Goal: Information Seeking & Learning: Compare options

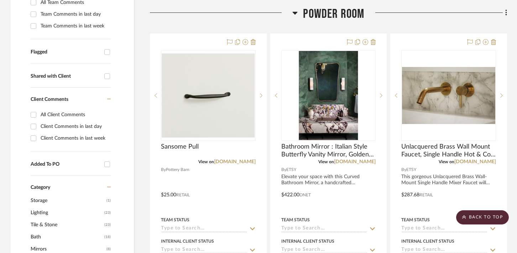
scroll to position [205, 0]
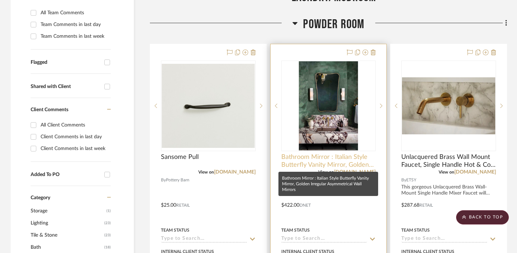
click at [307, 164] on span "Bathroom Mirror : Italian Style Butterfly Vanity Mirror, Golden Irregular Asymm…" at bounding box center [328, 161] width 95 height 16
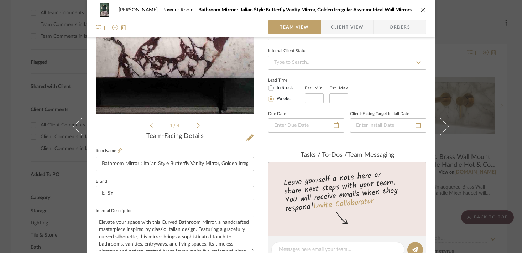
scroll to position [0, 0]
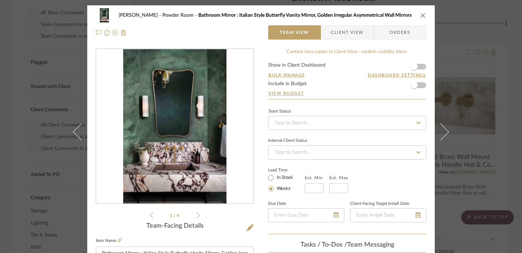
click at [459, 25] on div "[PERSON_NAME] Powder Room Bathroom Mirror : Italian Style Butterfly Vanity Mirr…" at bounding box center [261, 126] width 522 height 253
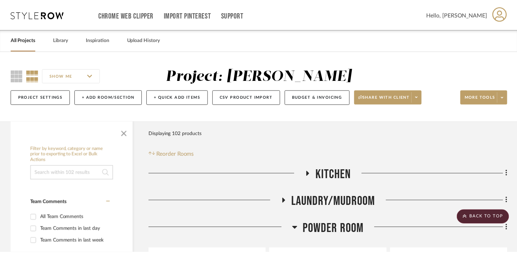
scroll to position [205, 0]
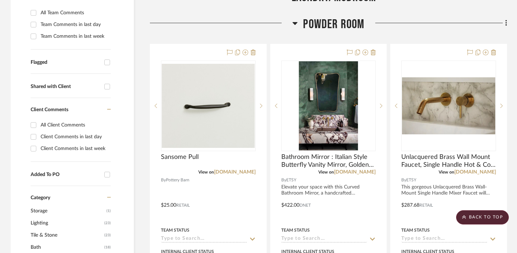
click at [294, 24] on icon at bounding box center [294, 23] width 5 height 9
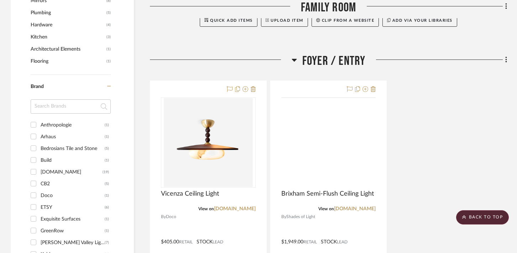
scroll to position [464, 0]
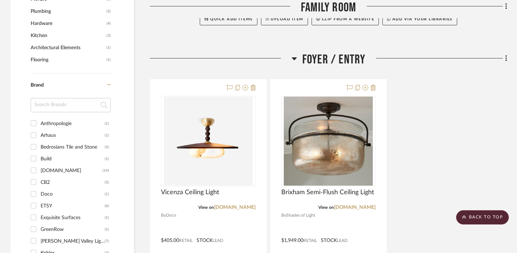
click at [292, 59] on icon at bounding box center [293, 58] width 5 height 9
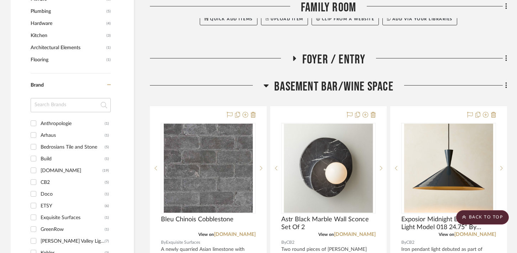
click at [267, 85] on icon at bounding box center [266, 85] width 5 height 3
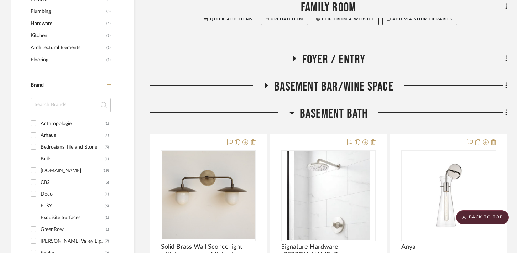
click at [291, 114] on icon at bounding box center [291, 112] width 5 height 3
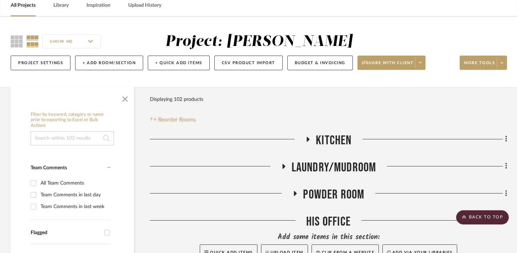
scroll to position [48, 0]
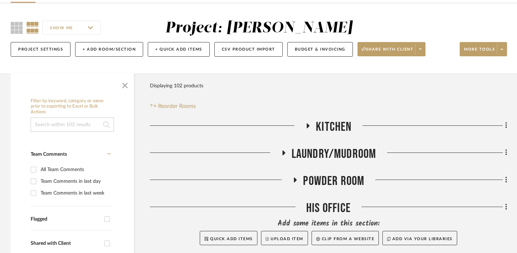
click at [308, 125] on icon at bounding box center [308, 125] width 3 height 5
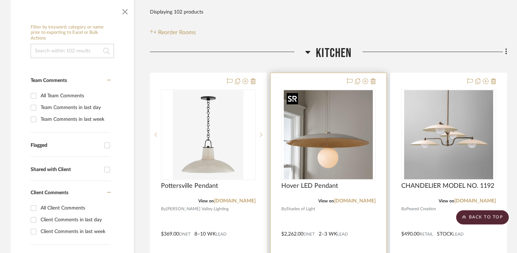
scroll to position [121, 0]
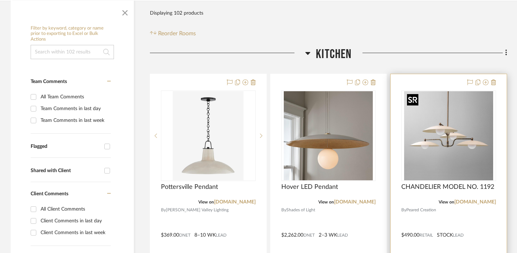
click at [424, 158] on img "0" at bounding box center [448, 135] width 89 height 89
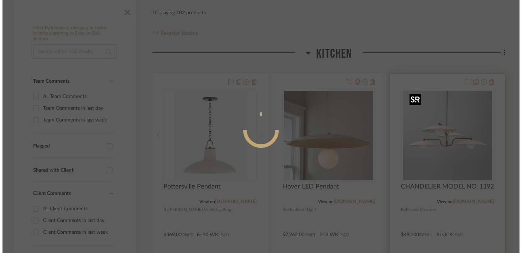
scroll to position [0, 0]
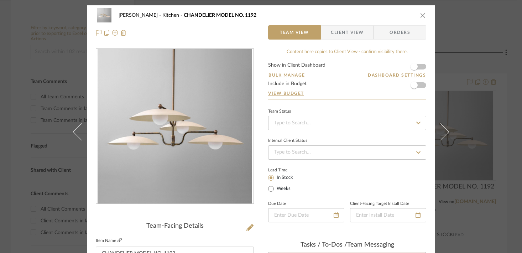
click at [117, 240] on icon at bounding box center [119, 240] width 4 height 4
click at [501, 63] on div "[PERSON_NAME] Kitchen CHANDELIER MODEL NO. 1192 Team View Client View Orders Te…" at bounding box center [261, 126] width 522 height 253
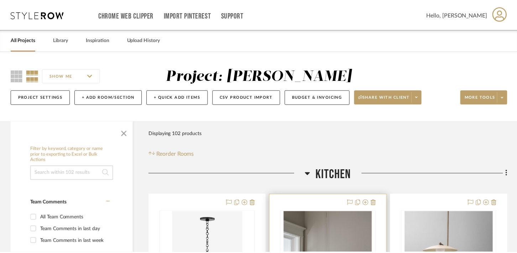
scroll to position [121, 0]
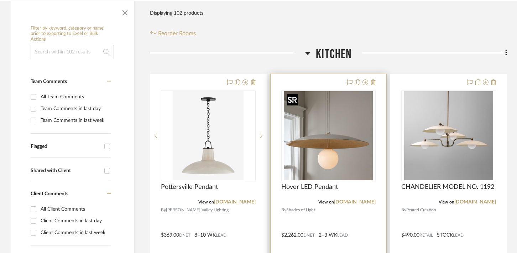
click at [335, 125] on img "0" at bounding box center [328, 135] width 89 height 89
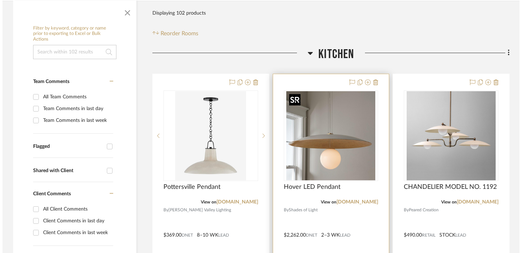
scroll to position [0, 0]
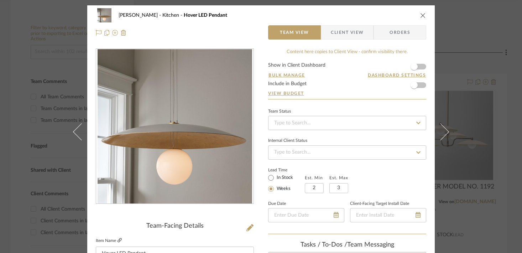
click at [117, 240] on icon at bounding box center [119, 240] width 4 height 4
click at [457, 41] on div "[PERSON_NAME] Kitchen Hover LED Pendant Team View Client View Orders Team-Facin…" at bounding box center [261, 126] width 522 height 253
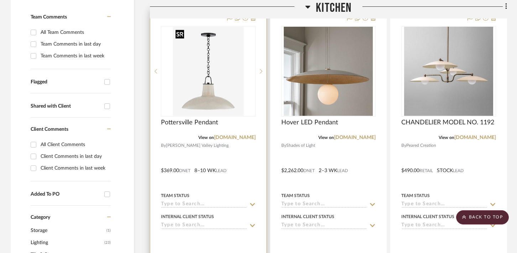
scroll to position [186, 0]
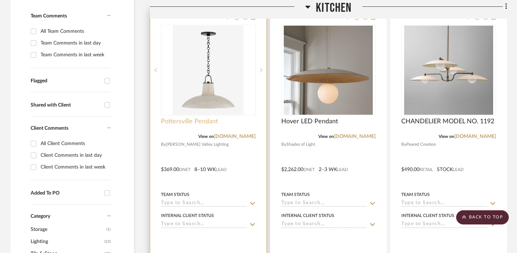
click at [205, 124] on span "Pottersville Pendant" at bounding box center [189, 121] width 57 height 8
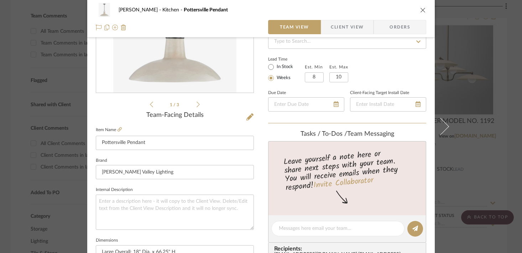
scroll to position [111, 0]
click at [117, 130] on icon at bounding box center [119, 128] width 4 height 4
click at [508, 72] on div "[PERSON_NAME] Kitchen Pottersville Pendant Team View Client View Orders 1 / 3 T…" at bounding box center [261, 126] width 522 height 253
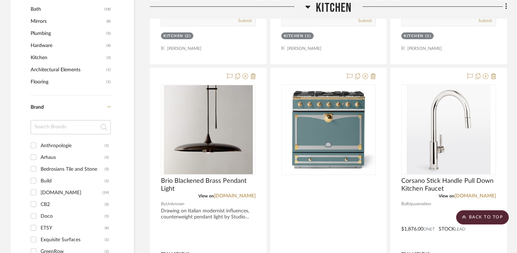
scroll to position [455, 0]
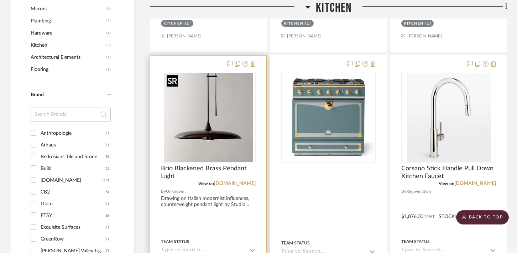
click at [201, 131] on img "0" at bounding box center [208, 117] width 89 height 89
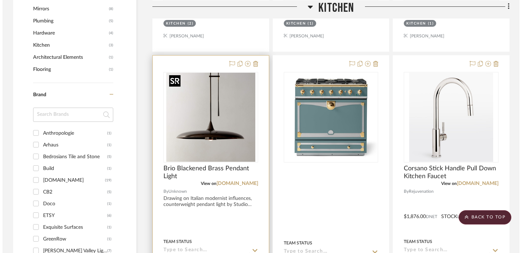
scroll to position [0, 0]
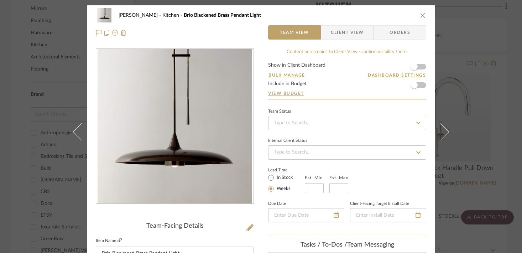
click at [119, 238] on icon at bounding box center [119, 240] width 4 height 4
click at [421, 14] on icon "close" at bounding box center [423, 15] width 6 height 6
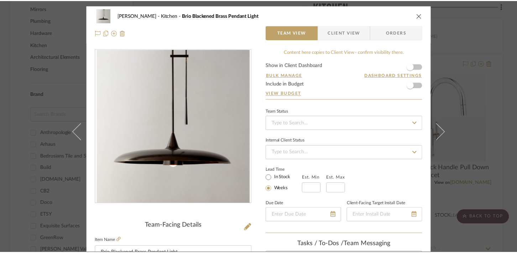
scroll to position [455, 0]
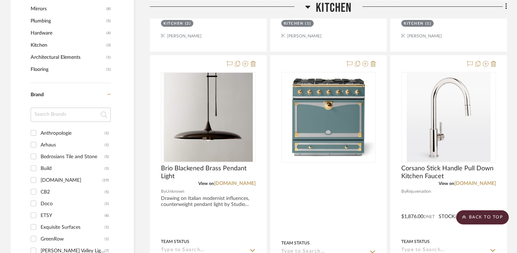
click at [306, 5] on icon at bounding box center [307, 6] width 5 height 3
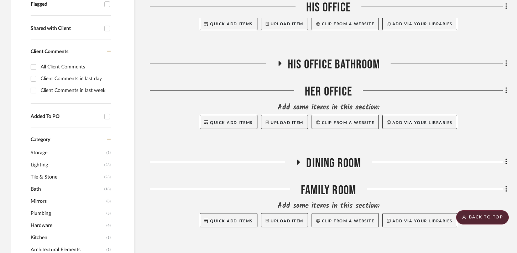
scroll to position [260, 0]
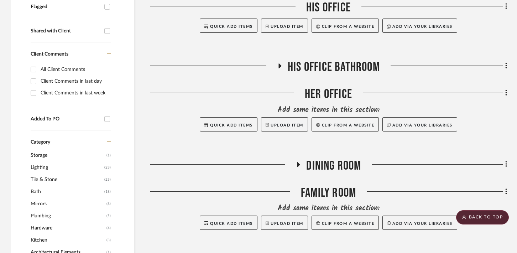
click at [299, 162] on icon at bounding box center [298, 164] width 9 height 5
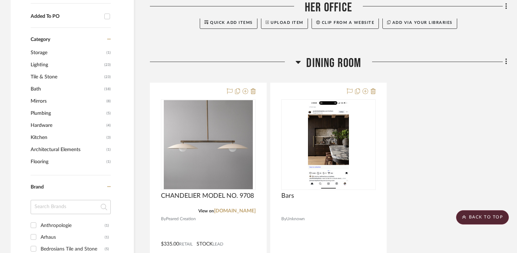
scroll to position [363, 0]
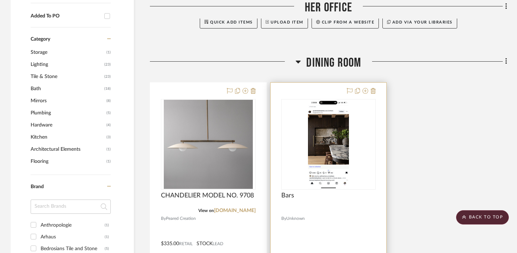
click at [335, 138] on img "0" at bounding box center [328, 144] width 41 height 89
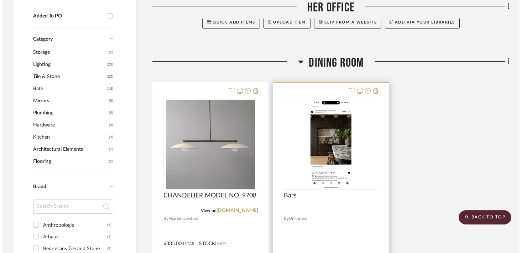
scroll to position [0, 0]
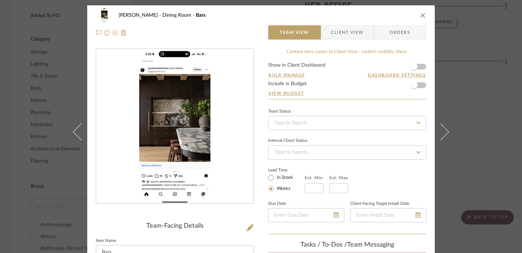
drag, startPoint x: 181, startPoint y: 116, endPoint x: 154, endPoint y: 1, distance: 117.6
click at [0, 0] on div "[PERSON_NAME] Dining Room Bars Team View Client View Orders Team-Facing Details…" at bounding box center [261, 126] width 522 height 253
click at [493, 85] on div "[PERSON_NAME] Dining Room Bars Team View Client View Orders Team-Facing Details…" at bounding box center [261, 126] width 522 height 253
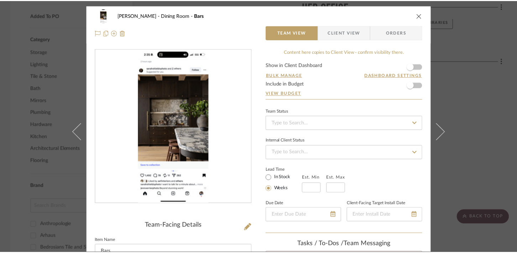
scroll to position [363, 0]
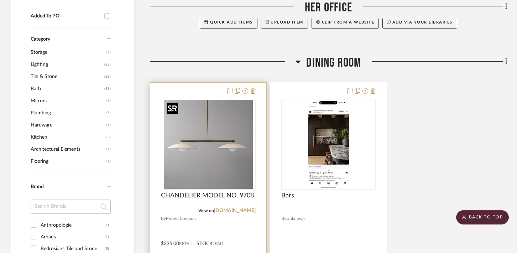
click at [217, 150] on img "0" at bounding box center [208, 144] width 89 height 89
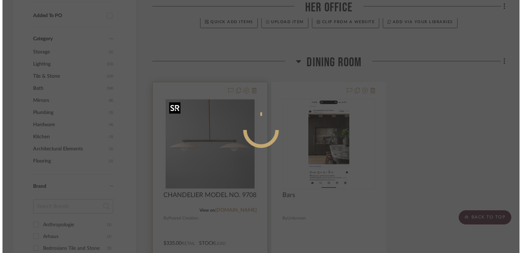
scroll to position [0, 0]
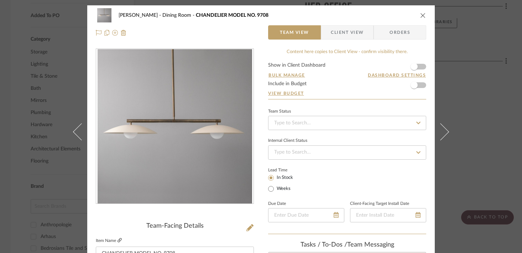
click at [118, 238] on icon at bounding box center [119, 240] width 4 height 4
click at [480, 86] on div "[PERSON_NAME] Dining Room CHANDELIER MODEL NO. 9708 Team View Client View Order…" at bounding box center [261, 126] width 522 height 253
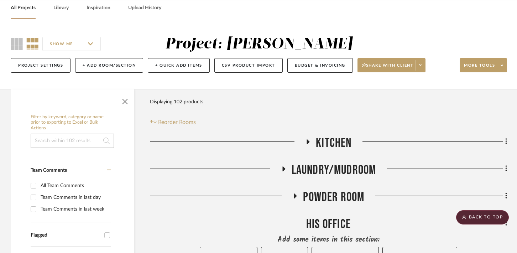
scroll to position [31, 0]
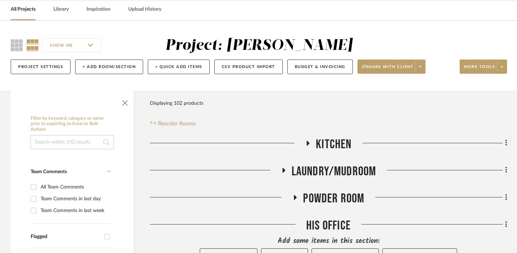
click at [304, 143] on icon at bounding box center [308, 142] width 9 height 5
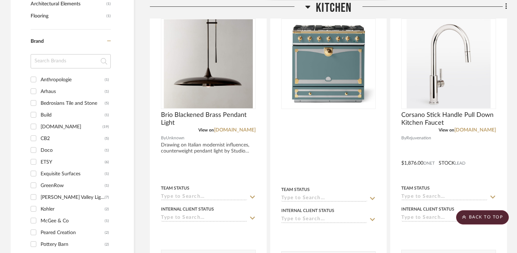
scroll to position [511, 0]
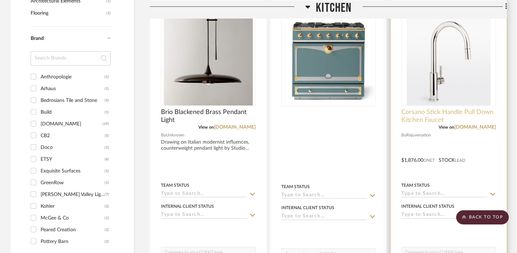
click at [451, 111] on span "Corsano Stick Handle Pull Down Kitchen Faucet" at bounding box center [448, 116] width 95 height 16
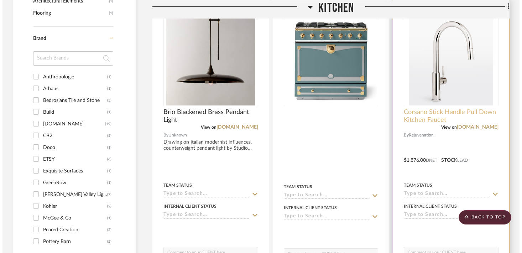
scroll to position [0, 0]
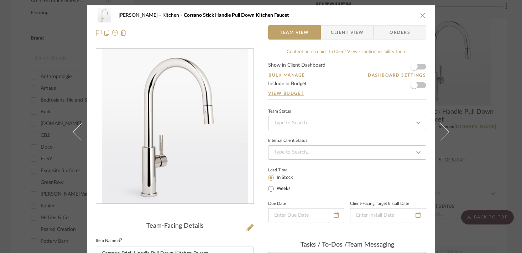
click at [119, 240] on icon at bounding box center [119, 240] width 4 height 4
